Goal: Transaction & Acquisition: Book appointment/travel/reservation

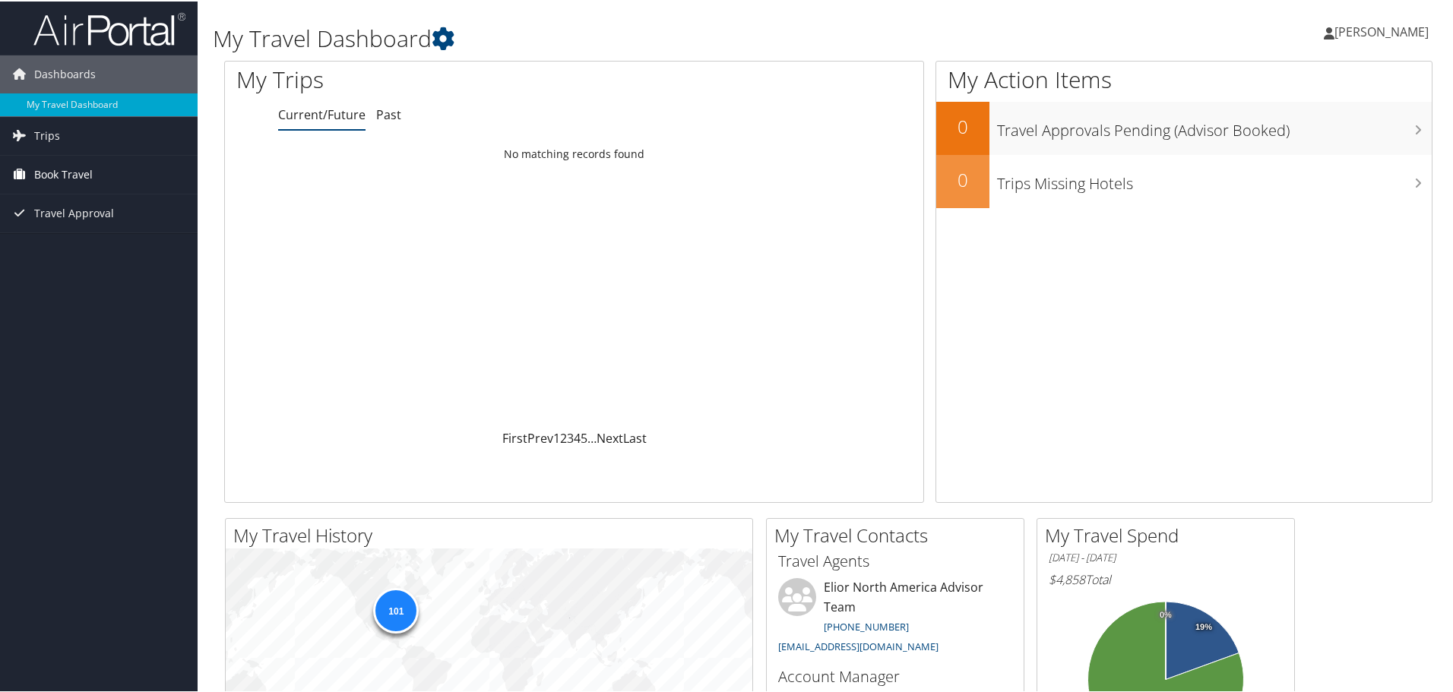
click at [69, 170] on span "Book Travel" at bounding box center [63, 173] width 59 height 38
click at [104, 250] on link "Book/Manage Online Trips" at bounding box center [99, 249] width 198 height 23
click at [94, 170] on link "Book Travel" at bounding box center [99, 173] width 198 height 38
click at [110, 250] on link "Book/Manage Online Trips" at bounding box center [99, 249] width 198 height 23
click at [74, 175] on span "Book Travel" at bounding box center [63, 173] width 59 height 38
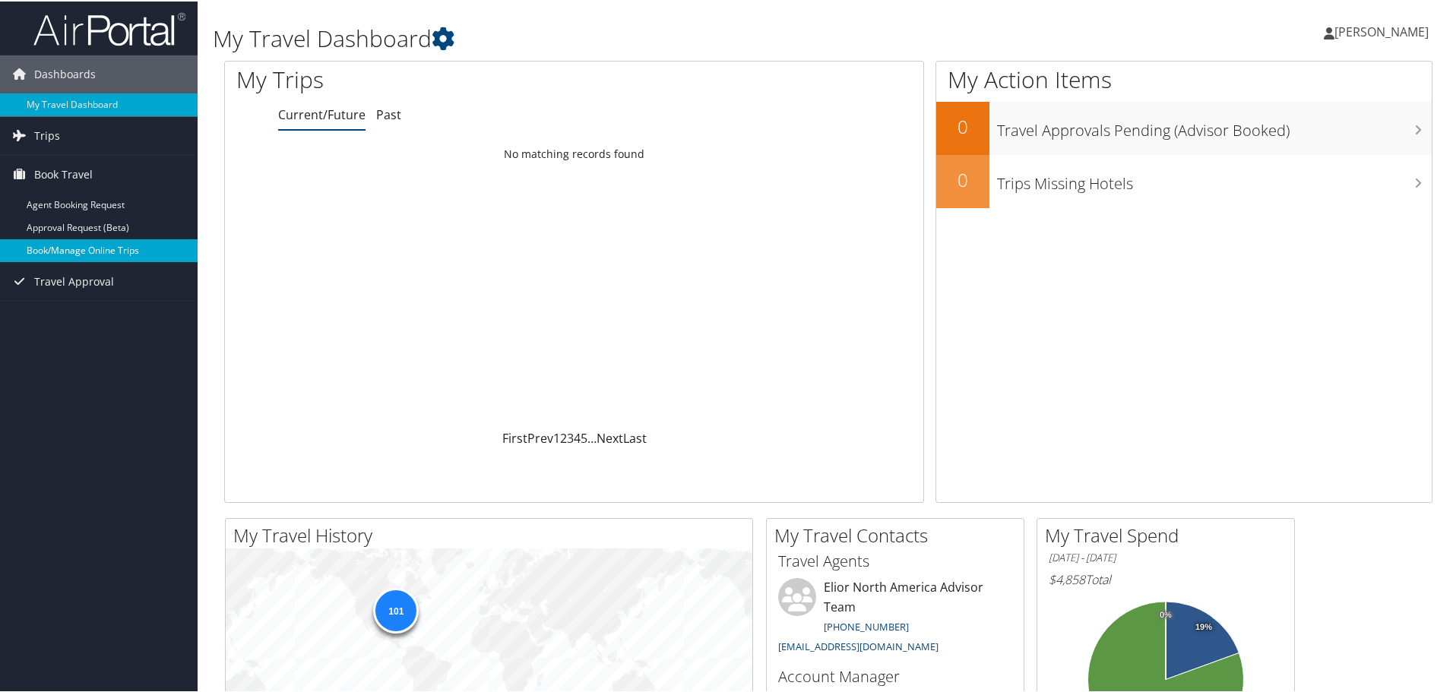
click at [90, 252] on link "Book/Manage Online Trips" at bounding box center [99, 249] width 198 height 23
